Goal: Find contact information: Find contact information

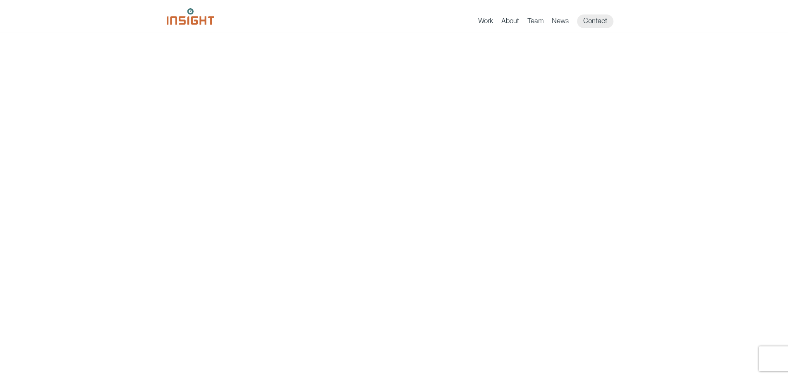
click at [659, 22] on div "Work About Branding Creative Services Digital & Social Media Media Production W…" at bounding box center [394, 16] width 788 height 33
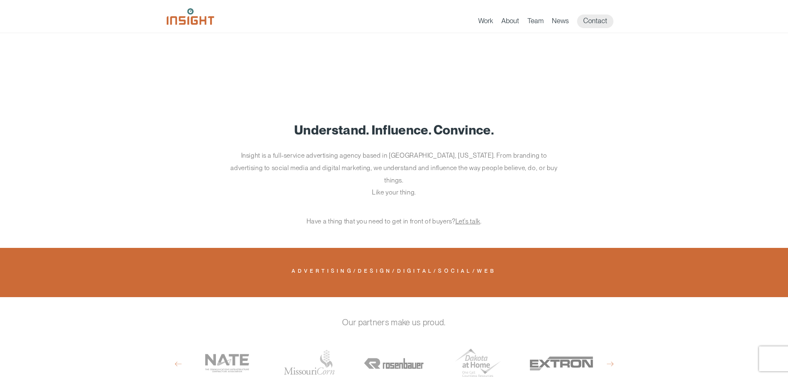
scroll to position [147, 0]
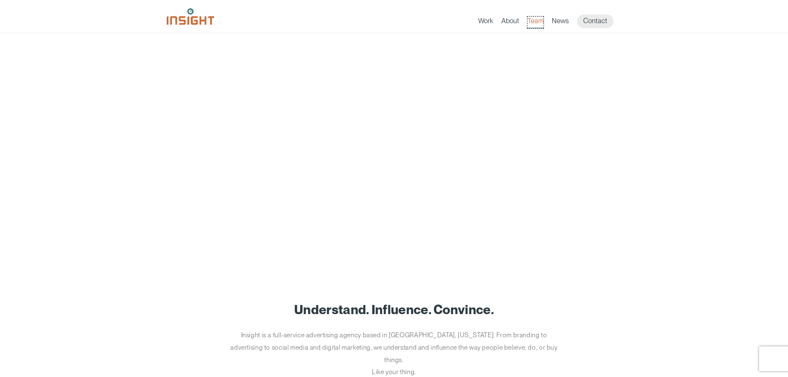
click at [539, 19] on link "Team" at bounding box center [535, 23] width 16 height 12
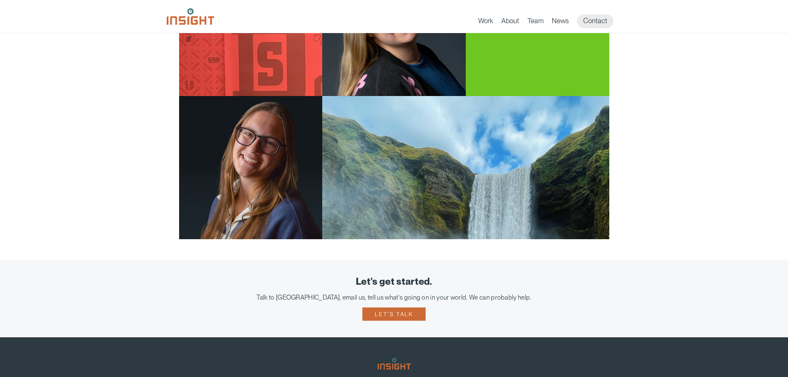
scroll to position [1607, 0]
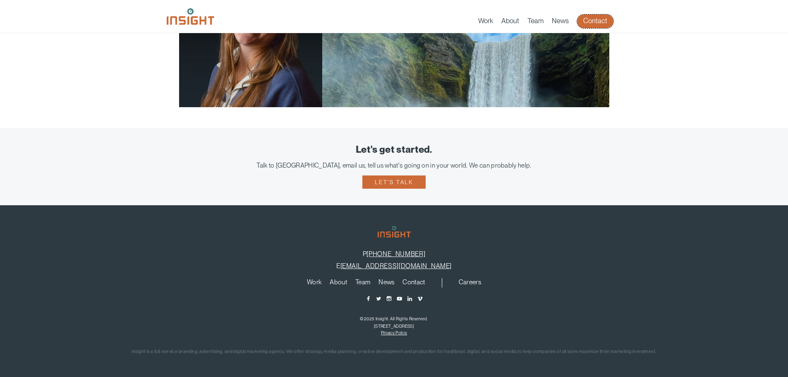
click at [593, 17] on link "Contact" at bounding box center [595, 21] width 36 height 14
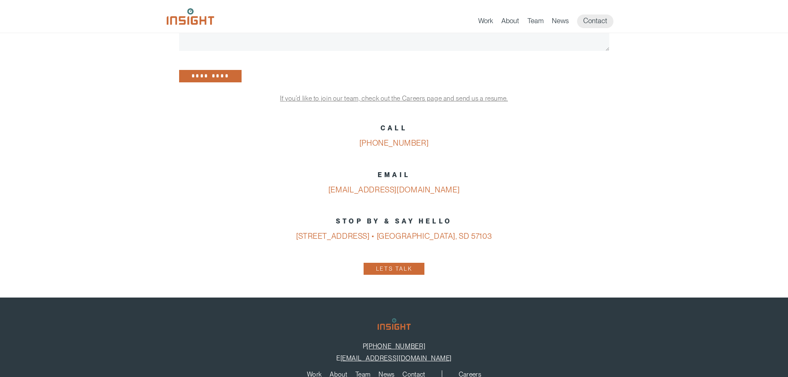
scroll to position [289, 0]
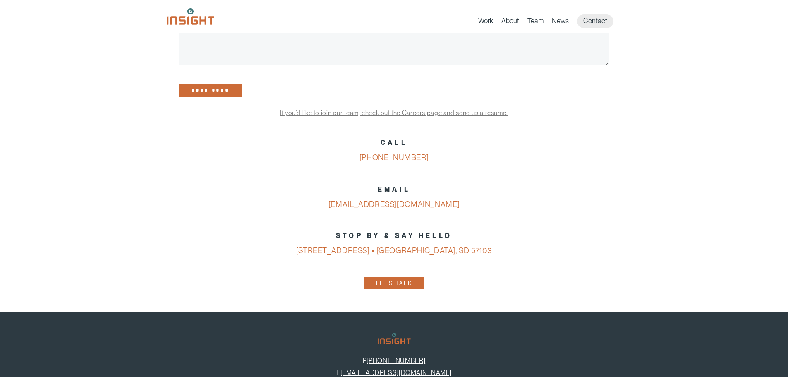
drag, startPoint x: 465, startPoint y: 213, endPoint x: 332, endPoint y: 207, distance: 132.9
click at [332, 207] on p "EMAIL [EMAIL_ADDRESS][DOMAIN_NAME]" at bounding box center [394, 197] width 430 height 30
copy link "[EMAIL_ADDRESS][DOMAIN_NAME]"
